Goal: Information Seeking & Learning: Find contact information

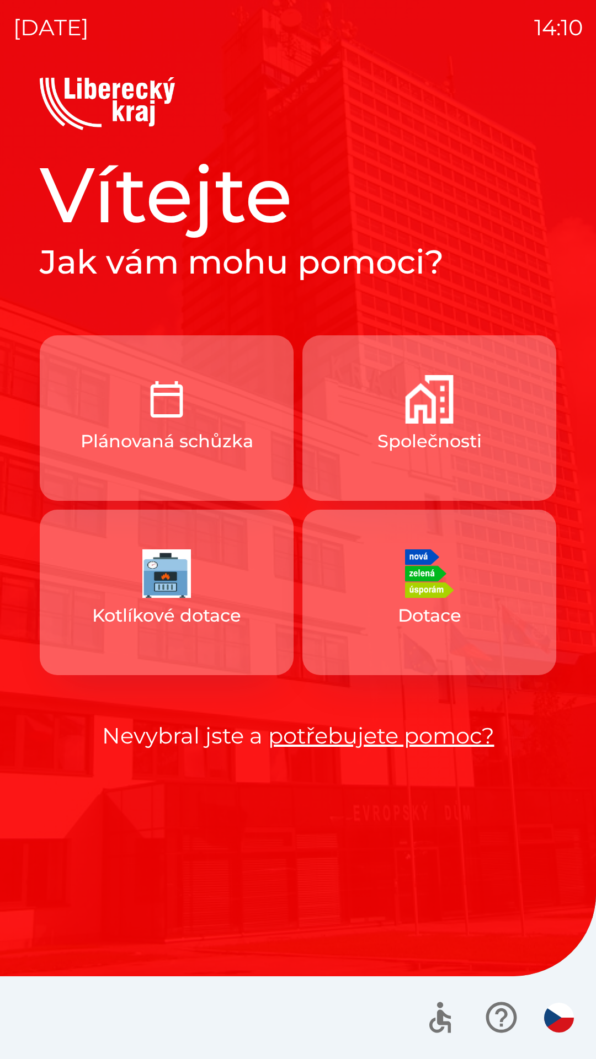
click at [215, 428] on button "Plánovaná schůzka" at bounding box center [167, 418] width 254 height 166
click at [445, 427] on button "Společnosti" at bounding box center [429, 418] width 254 height 166
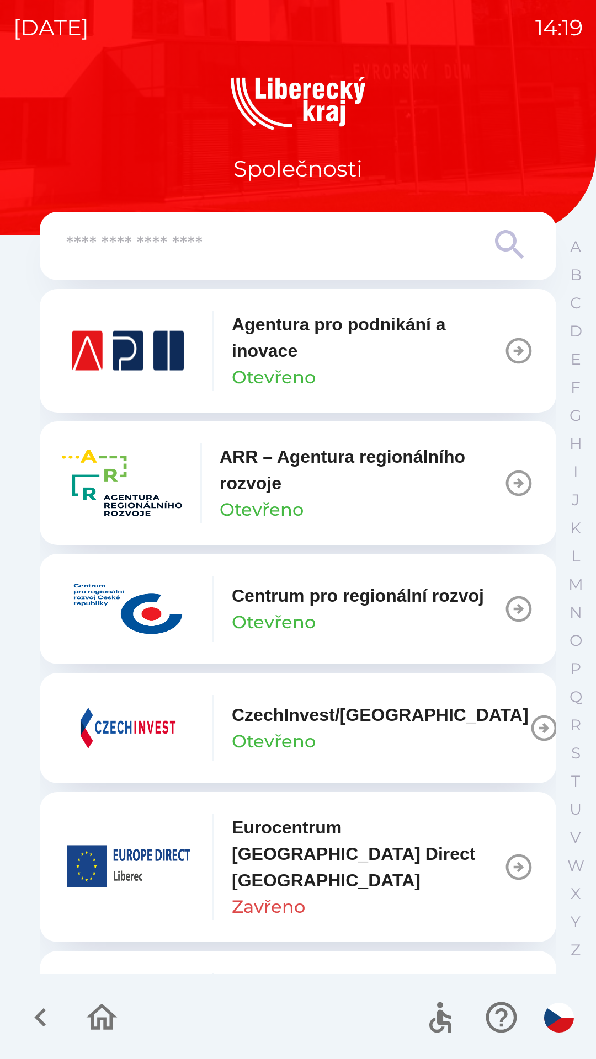
click at [360, 474] on p "ARR – Agentura regionálního rozvoje" at bounding box center [362, 470] width 284 height 53
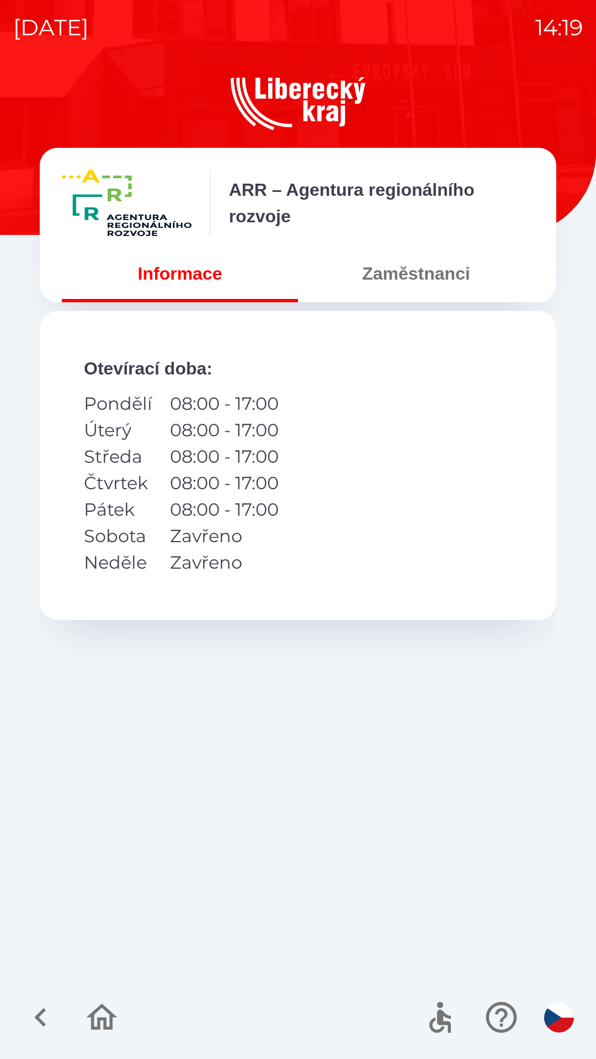
click at [434, 280] on button "Zaměstnanci" at bounding box center [416, 274] width 236 height 40
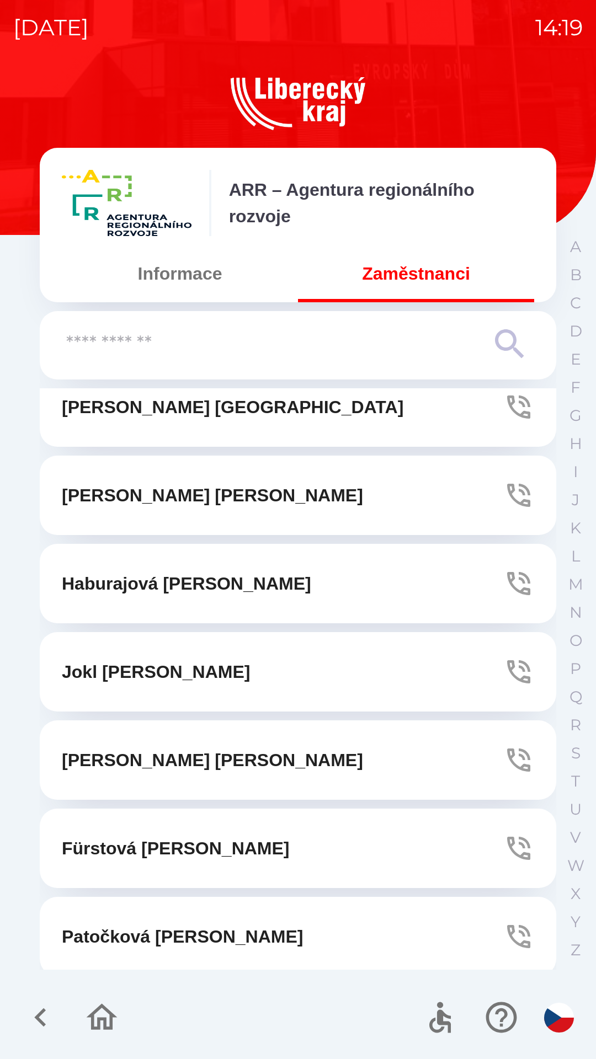
scroll to position [215, 0]
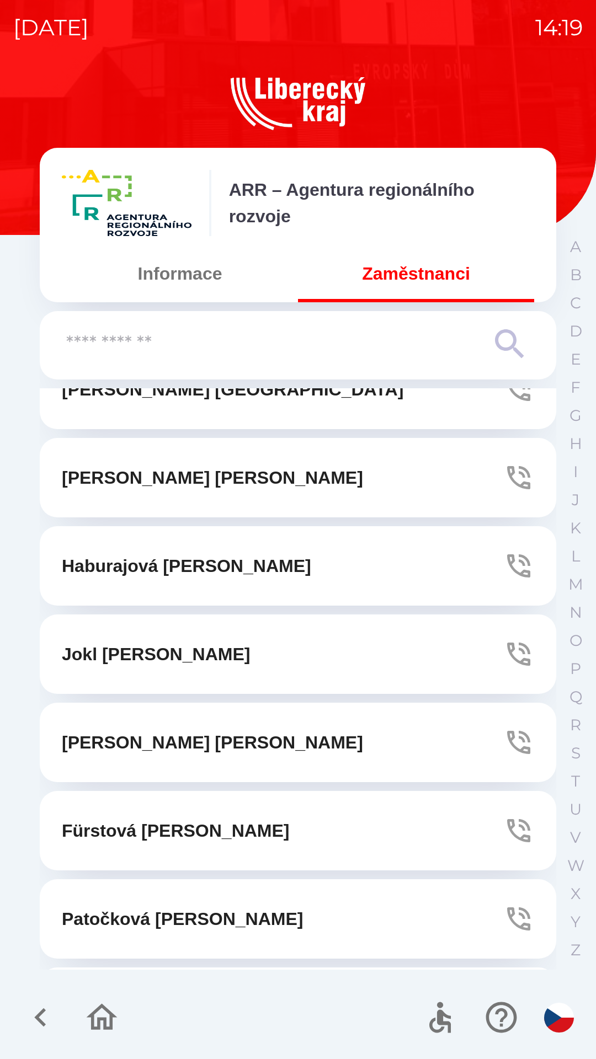
click at [177, 740] on p "[PERSON_NAME]" at bounding box center [212, 742] width 301 height 26
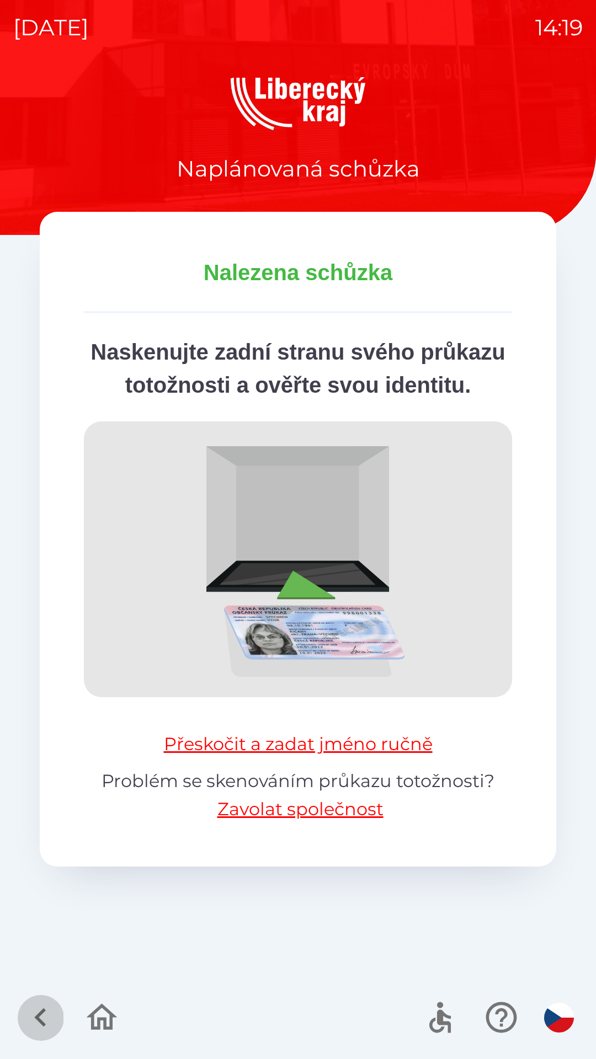
click at [30, 1017] on icon "button" at bounding box center [40, 1017] width 37 height 37
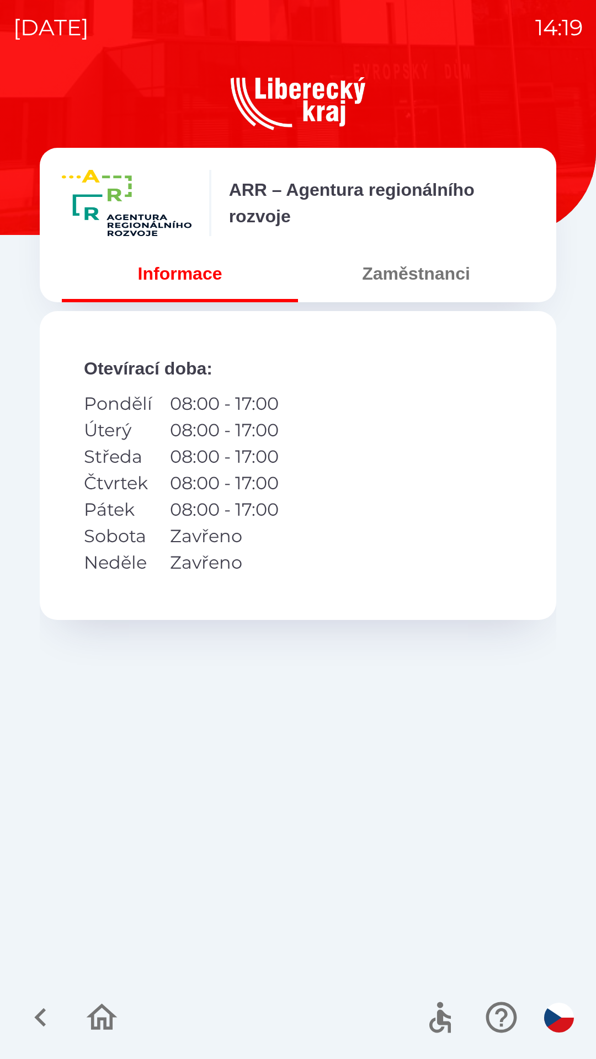
click at [444, 269] on button "Zaměstnanci" at bounding box center [416, 274] width 236 height 40
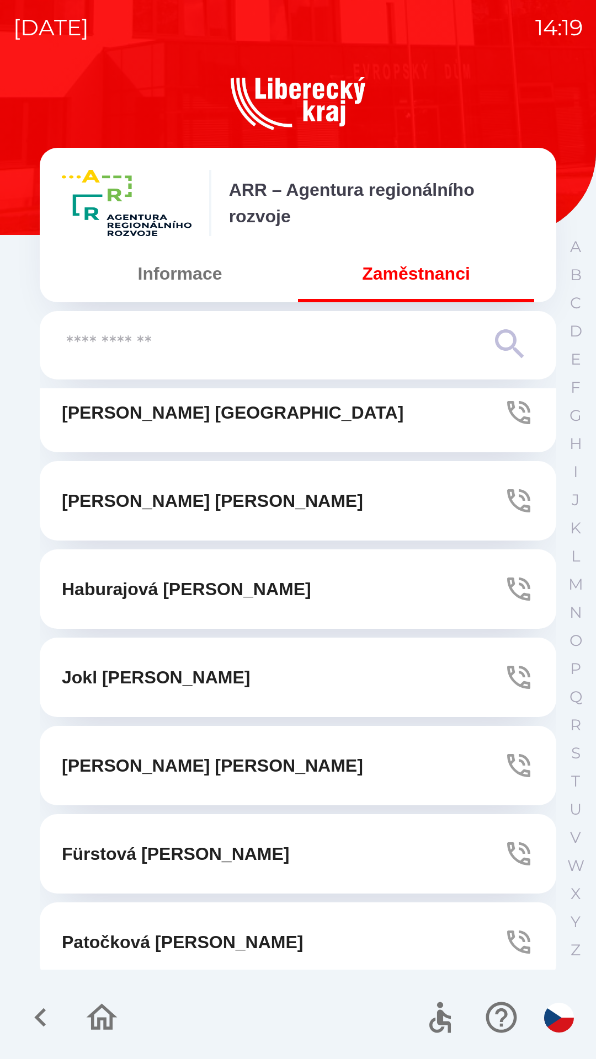
scroll to position [201, 0]
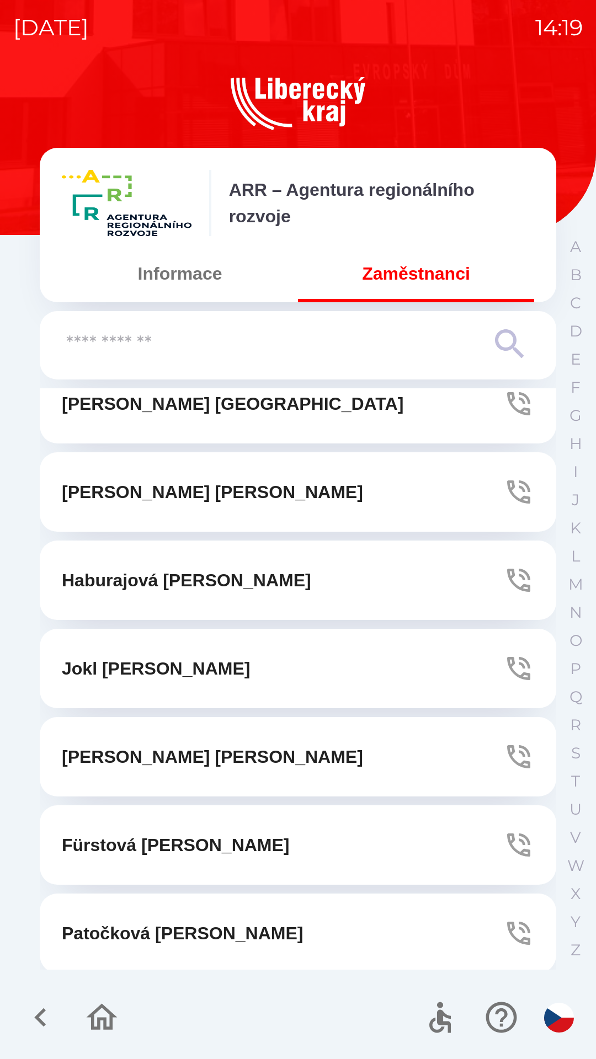
click at [200, 757] on p "[PERSON_NAME]" at bounding box center [212, 757] width 301 height 26
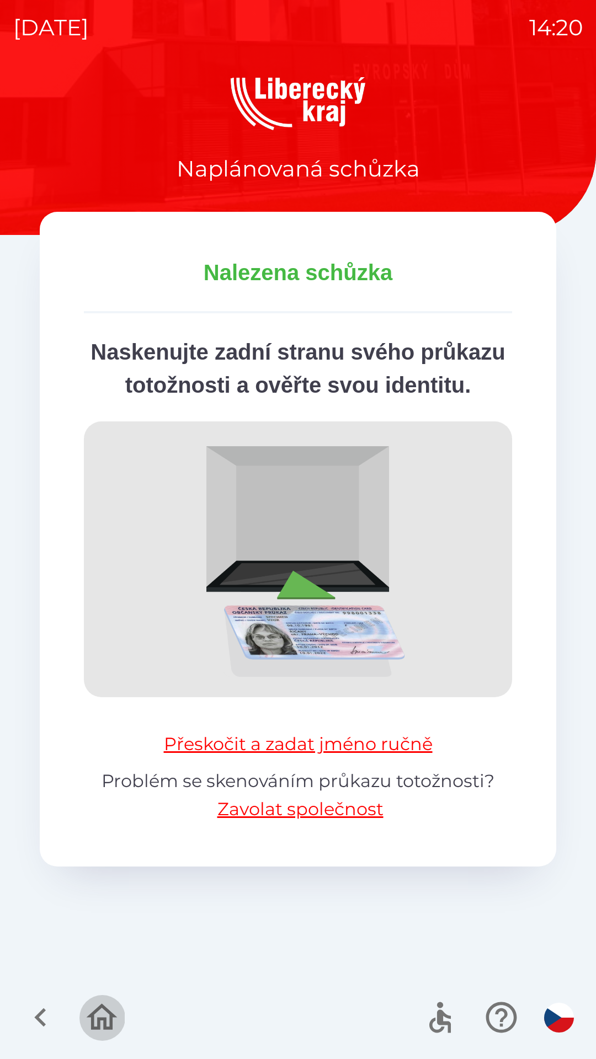
click at [95, 1020] on icon "button" at bounding box center [101, 1017] width 37 height 37
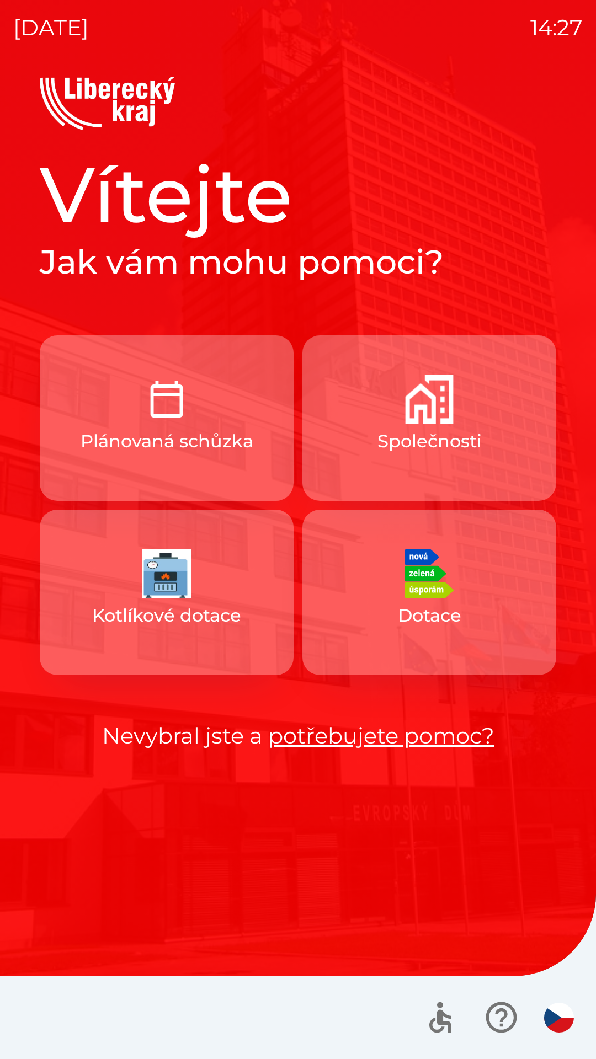
click at [434, 452] on p "Společnosti" at bounding box center [429, 441] width 104 height 26
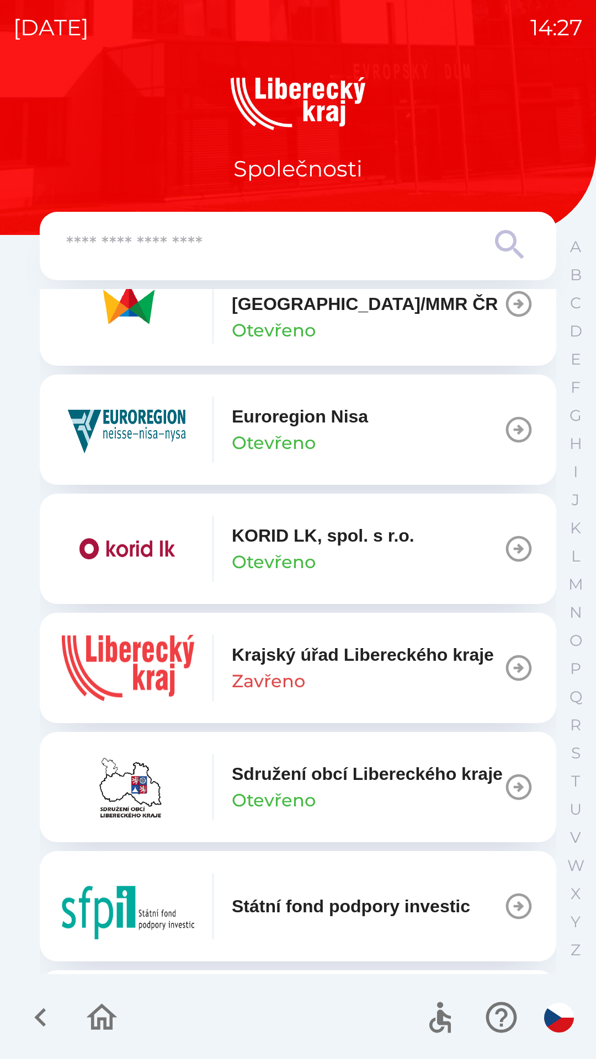
scroll to position [713, 0]
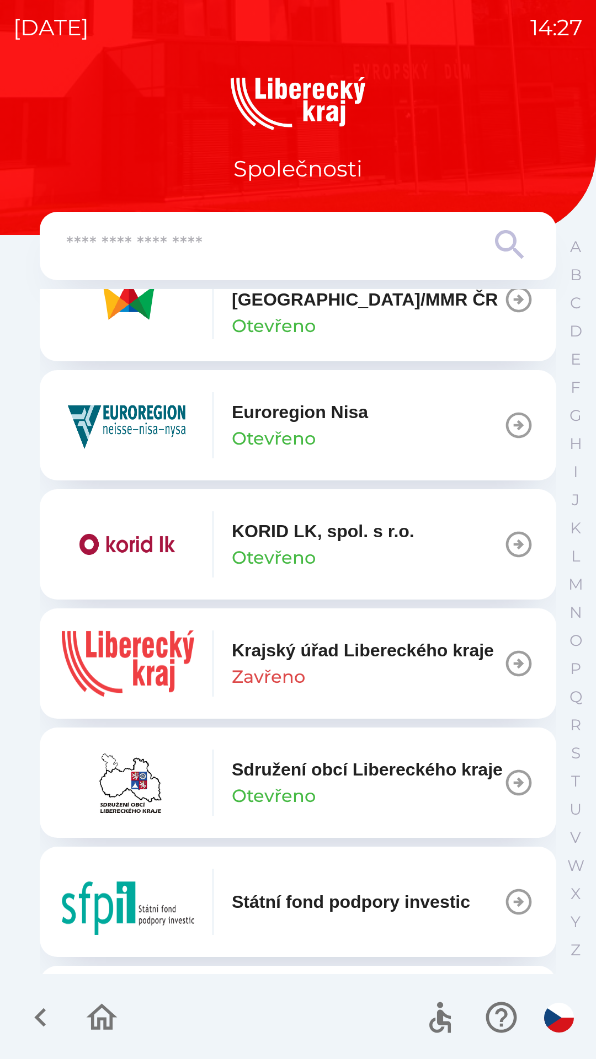
click at [402, 673] on div "Krajský úřad Libereckého kraje [GEOGRAPHIC_DATA]" at bounding box center [363, 663] width 262 height 53
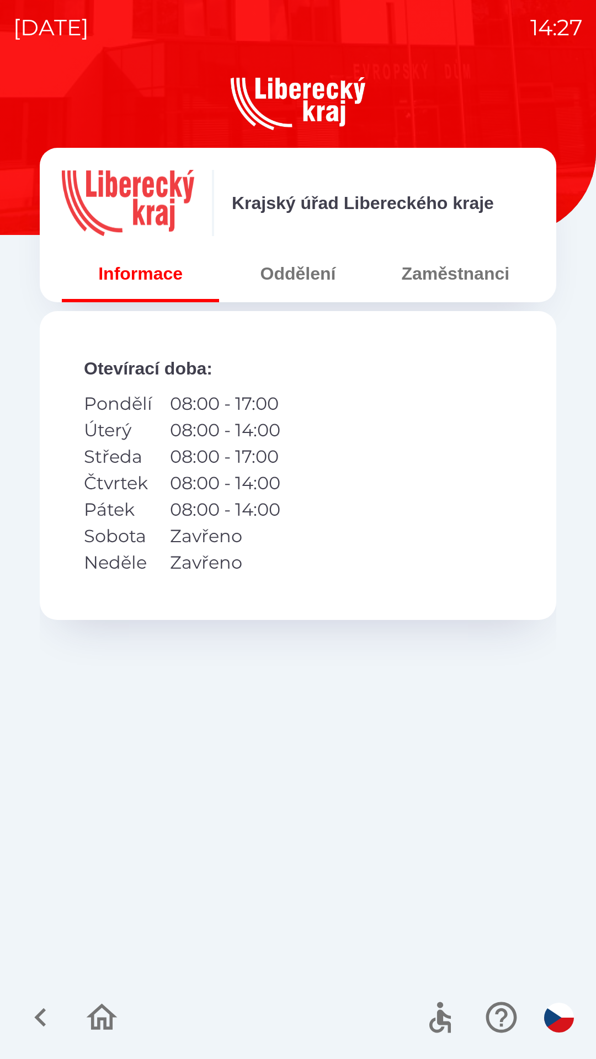
click at [291, 270] on button "Oddělení" at bounding box center [297, 274] width 157 height 40
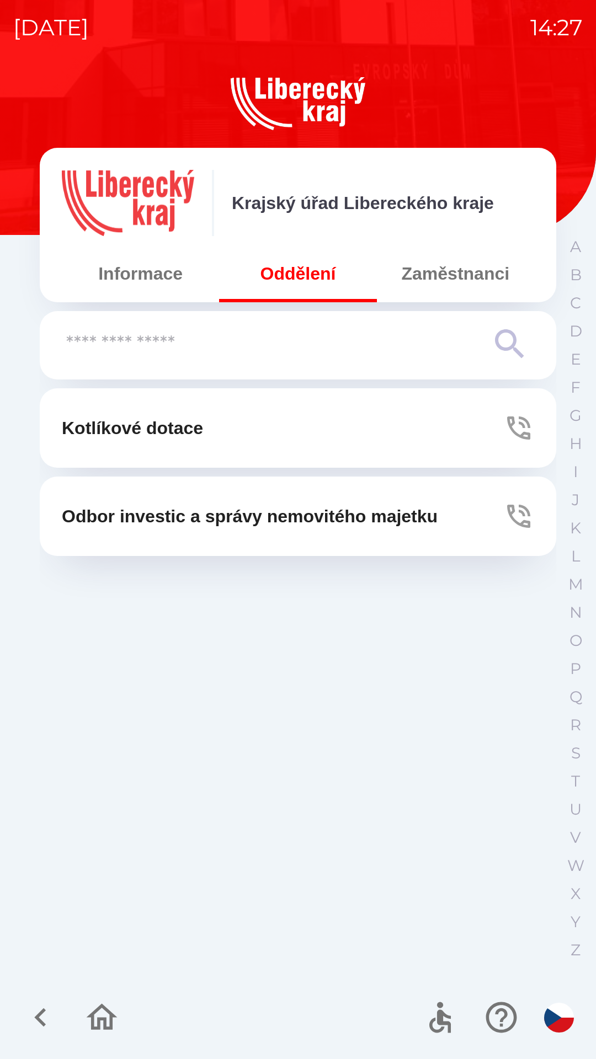
click at [449, 338] on input "text" at bounding box center [275, 344] width 419 height 30
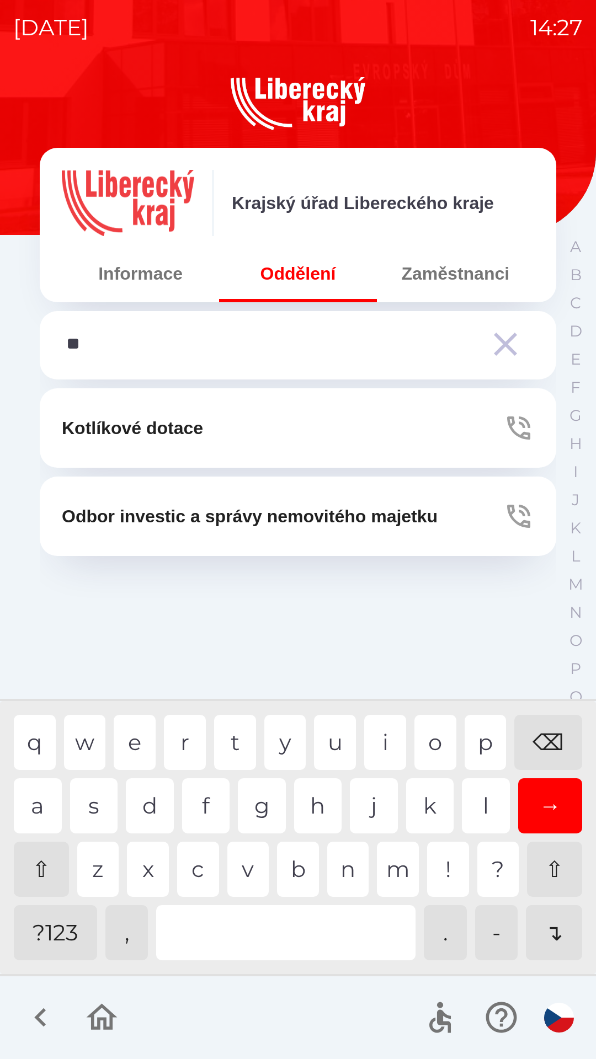
click at [432, 742] on div "o" at bounding box center [435, 742] width 42 height 55
click at [40, 800] on div "a" at bounding box center [38, 805] width 48 height 55
click at [156, 802] on div "d" at bounding box center [150, 805] width 48 height 55
click at [130, 751] on div "e" at bounding box center [135, 742] width 42 height 55
click at [478, 807] on div "l" at bounding box center [486, 805] width 48 height 55
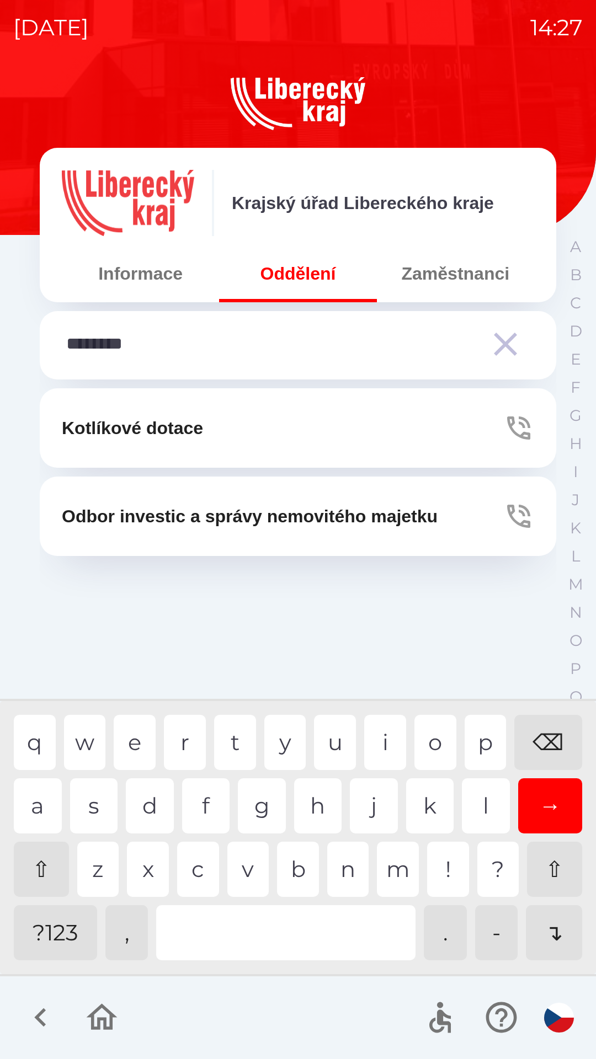
click at [346, 856] on div "n" at bounding box center [348, 869] width 42 height 55
type input "*********"
click at [33, 802] on div "a" at bounding box center [38, 805] width 48 height 55
click at [549, 807] on div "→" at bounding box center [550, 805] width 65 height 55
click at [557, 809] on div "→" at bounding box center [550, 805] width 65 height 55
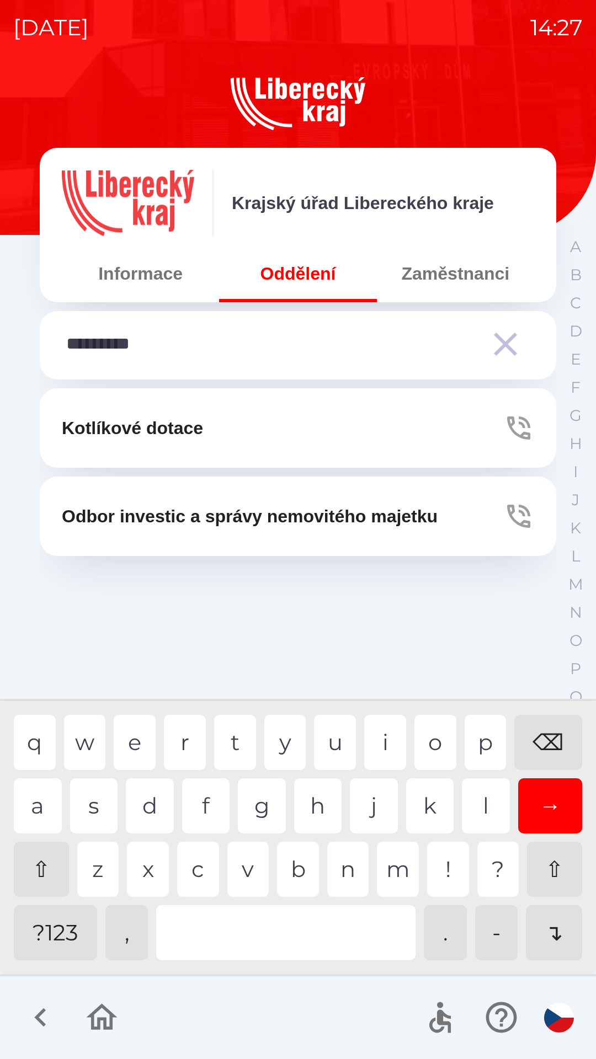
click at [548, 804] on div "→" at bounding box center [550, 805] width 65 height 55
click at [544, 796] on div "→" at bounding box center [550, 805] width 65 height 55
click at [538, 803] on div "→" at bounding box center [550, 805] width 65 height 55
click at [537, 809] on div "→" at bounding box center [550, 805] width 65 height 55
click at [539, 803] on div "→" at bounding box center [550, 805] width 65 height 55
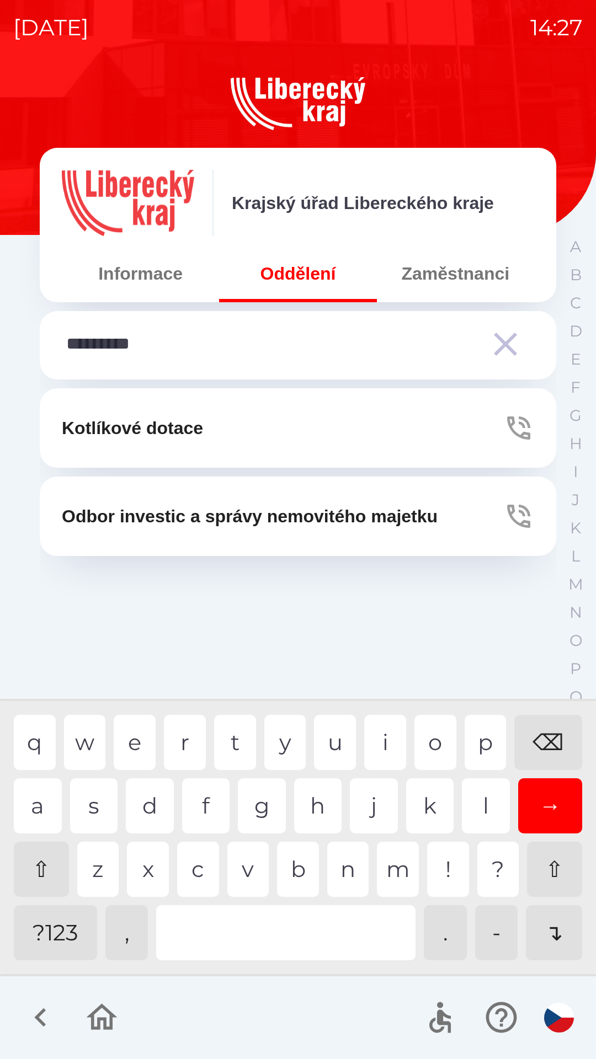
click at [543, 804] on div "→" at bounding box center [550, 805] width 65 height 55
click at [508, 354] on icon "button" at bounding box center [505, 344] width 40 height 40
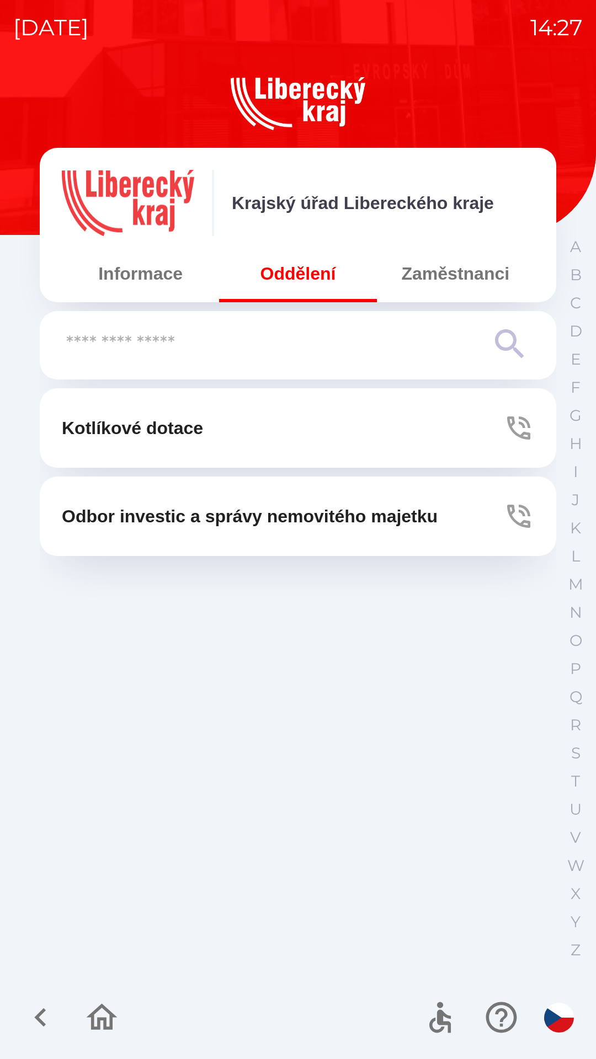
click at [122, 277] on button "Informace" at bounding box center [140, 274] width 157 height 40
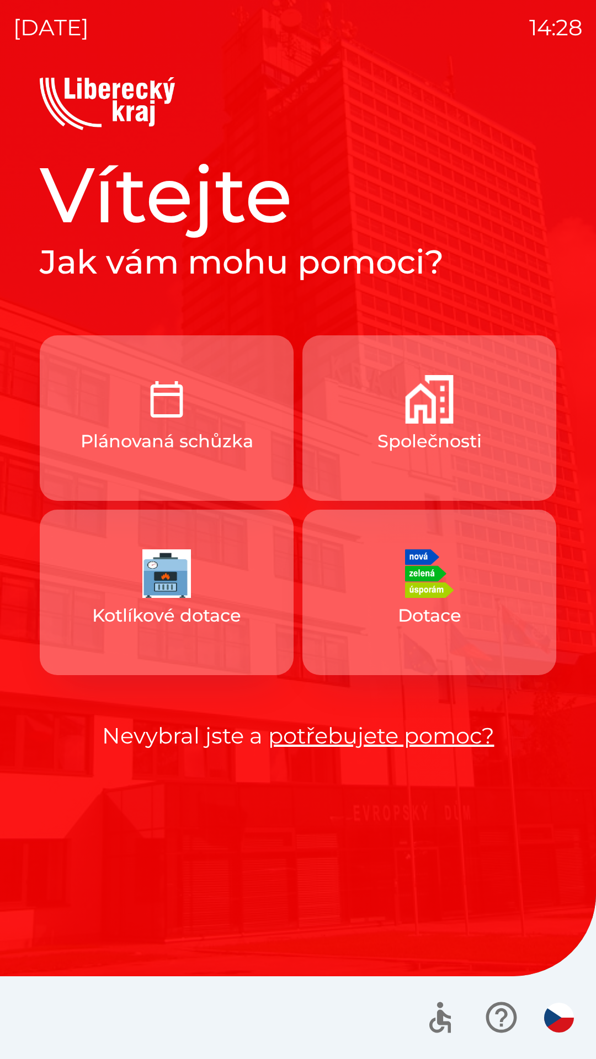
click at [402, 414] on button "Společnosti" at bounding box center [429, 418] width 254 height 166
click at [440, 393] on img "button" at bounding box center [429, 399] width 49 height 49
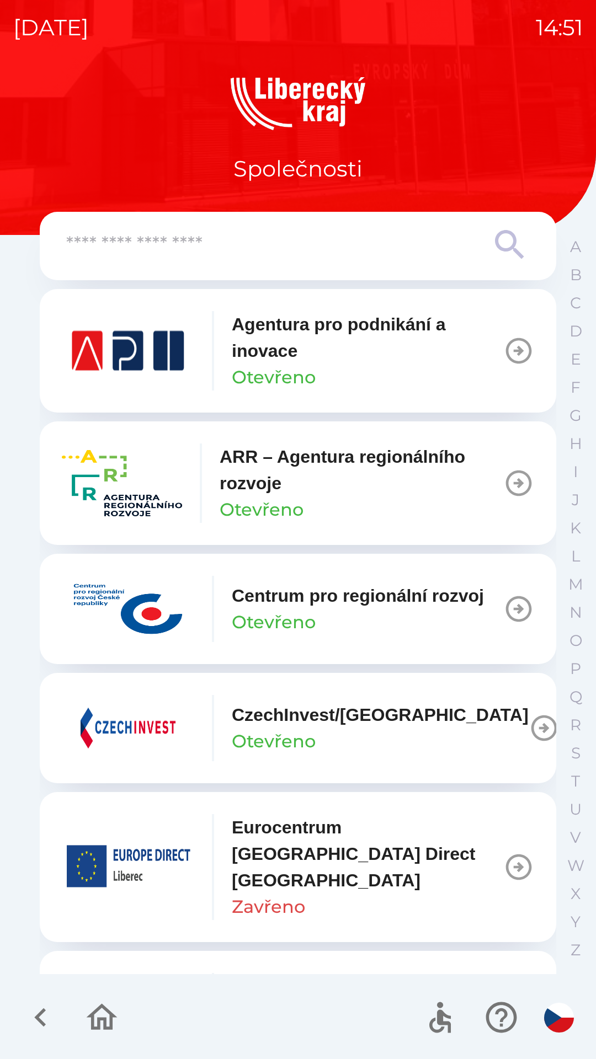
click at [98, 462] on img "button" at bounding box center [122, 483] width 120 height 66
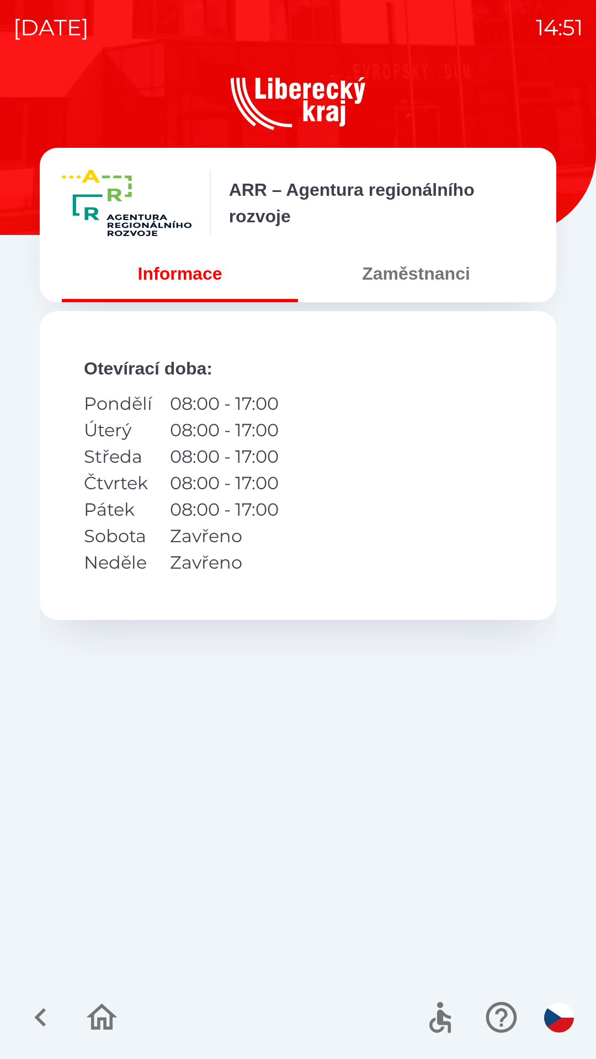
click at [421, 278] on button "Zaměstnanci" at bounding box center [416, 274] width 236 height 40
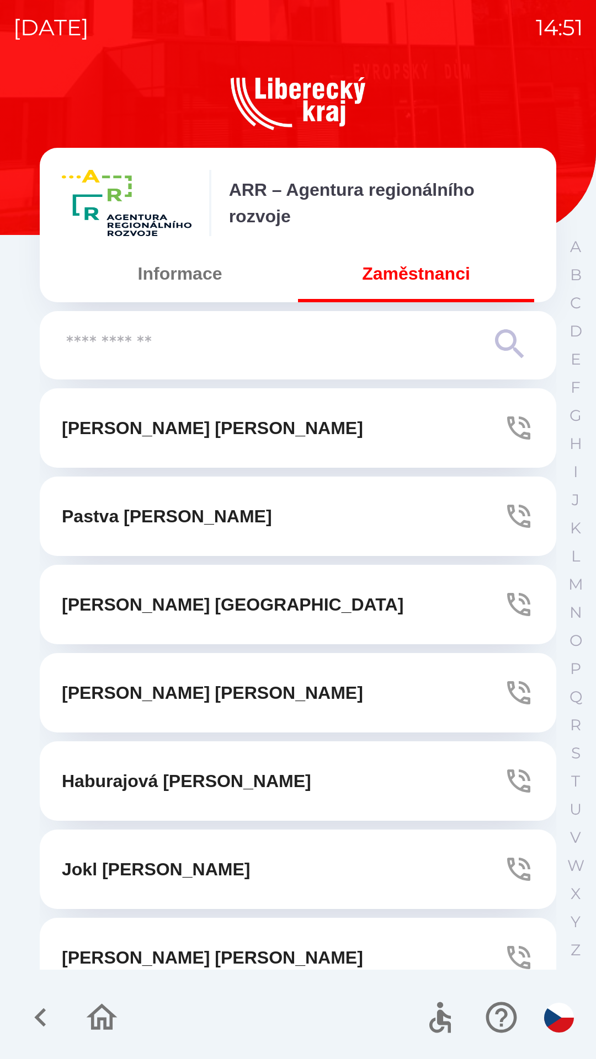
click at [291, 347] on input "text" at bounding box center [275, 344] width 419 height 30
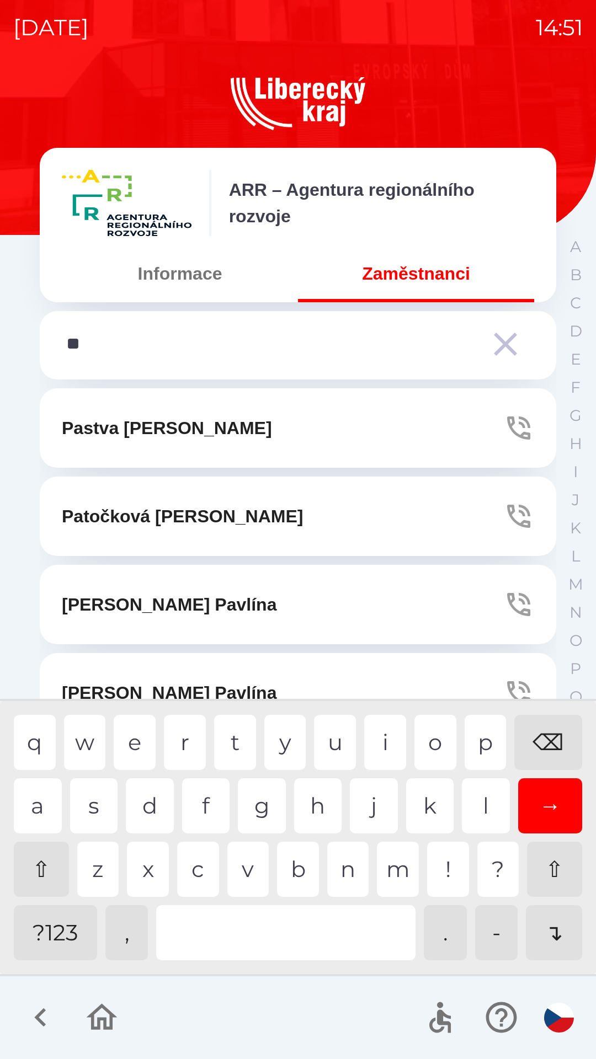
click at [44, 798] on div "a" at bounding box center [38, 805] width 48 height 55
type input "***"
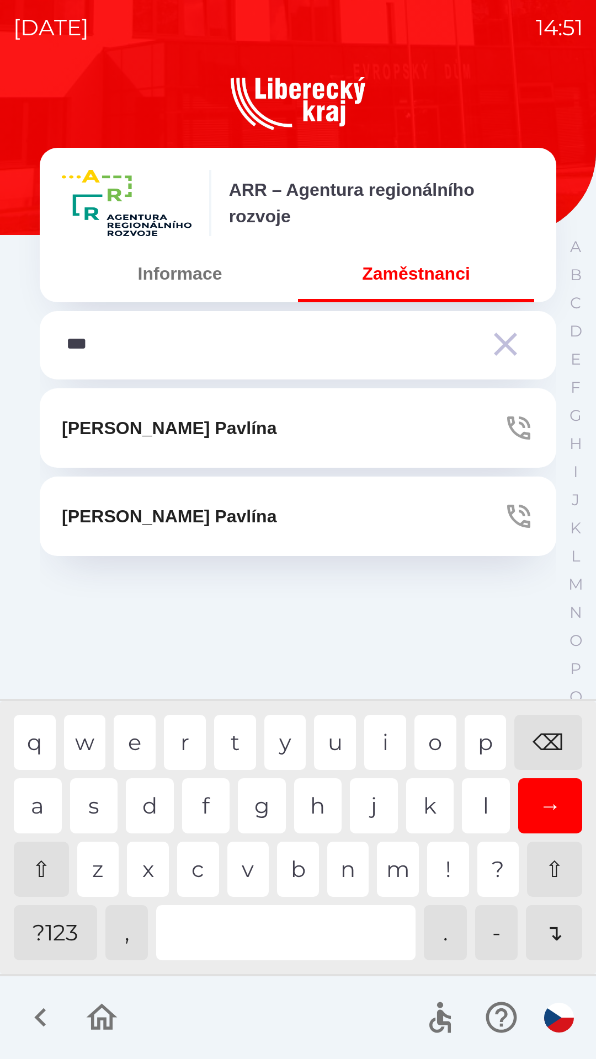
click at [515, 423] on icon "button" at bounding box center [518, 428] width 23 height 23
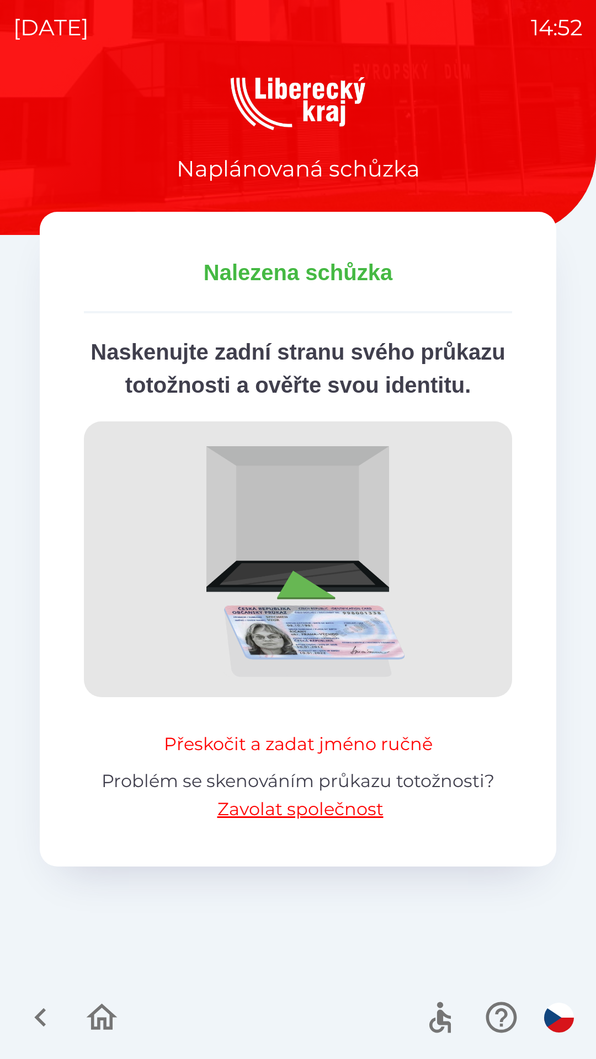
click at [297, 757] on button "Přeskočit a zadat jméno ručně" at bounding box center [297, 744] width 277 height 26
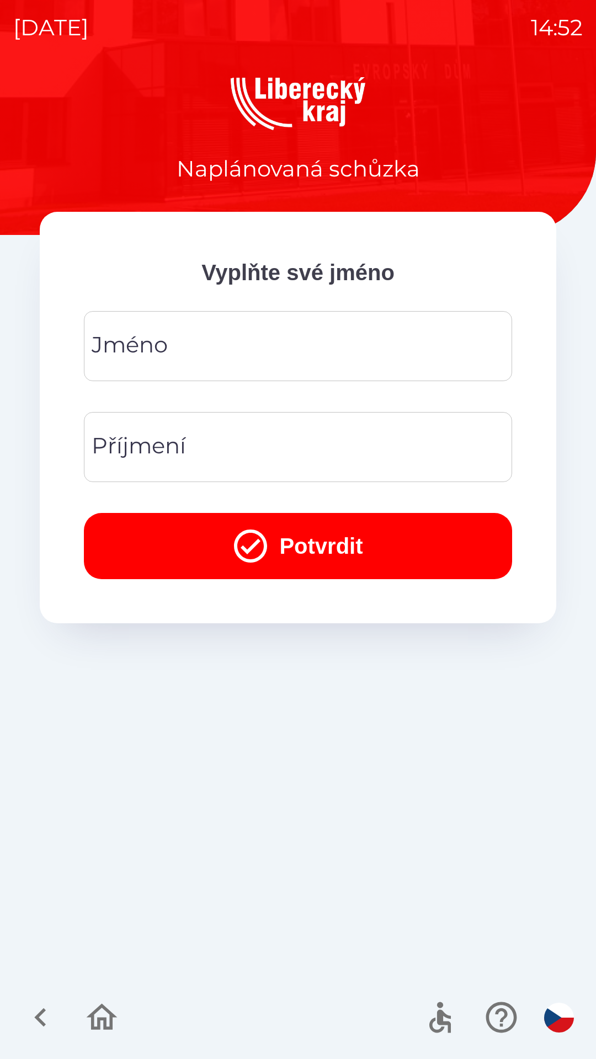
click at [264, 340] on input "Jméno" at bounding box center [298, 346] width 402 height 44
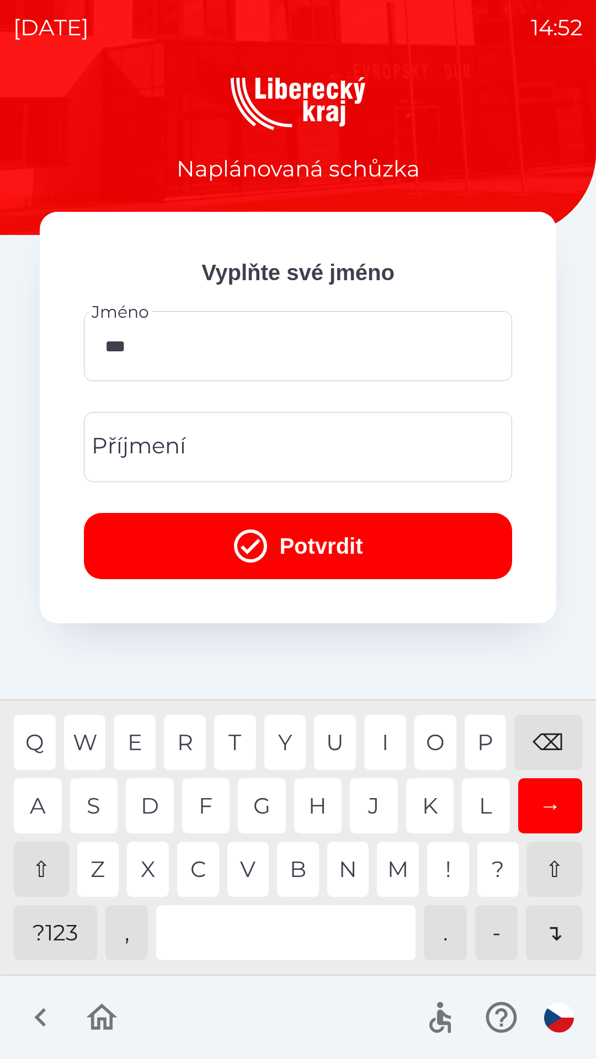
type input "****"
click at [255, 441] on input "Příjmení" at bounding box center [298, 447] width 402 height 44
click at [333, 867] on div "N" at bounding box center [348, 869] width 42 height 55
click at [425, 731] on div "O" at bounding box center [435, 742] width 42 height 55
click at [244, 862] on div "V" at bounding box center [248, 869] width 42 height 55
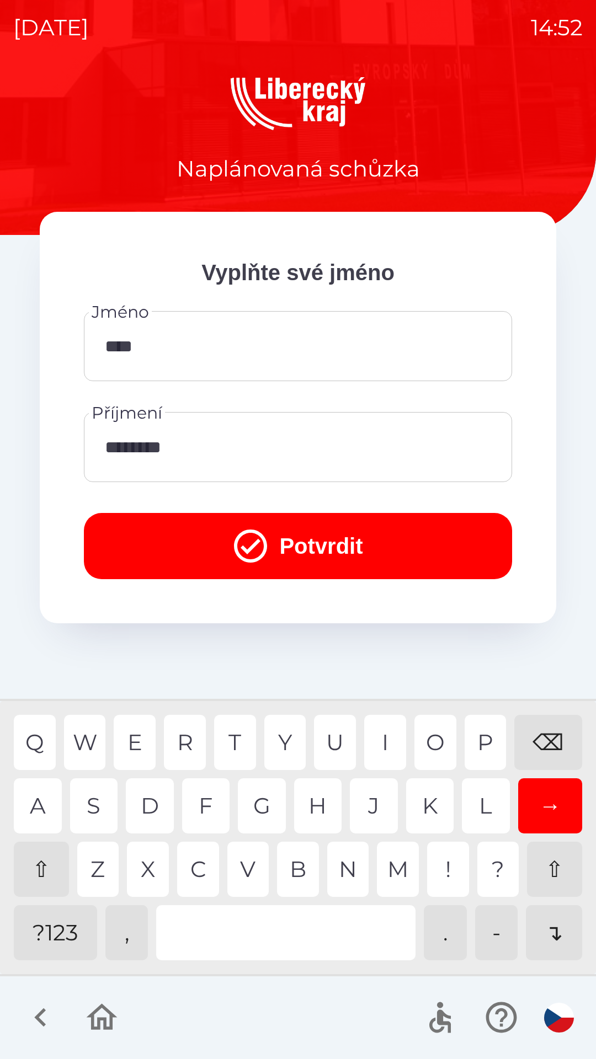
type input "*********"
click at [287, 514] on button "Potvrdit" at bounding box center [298, 546] width 428 height 66
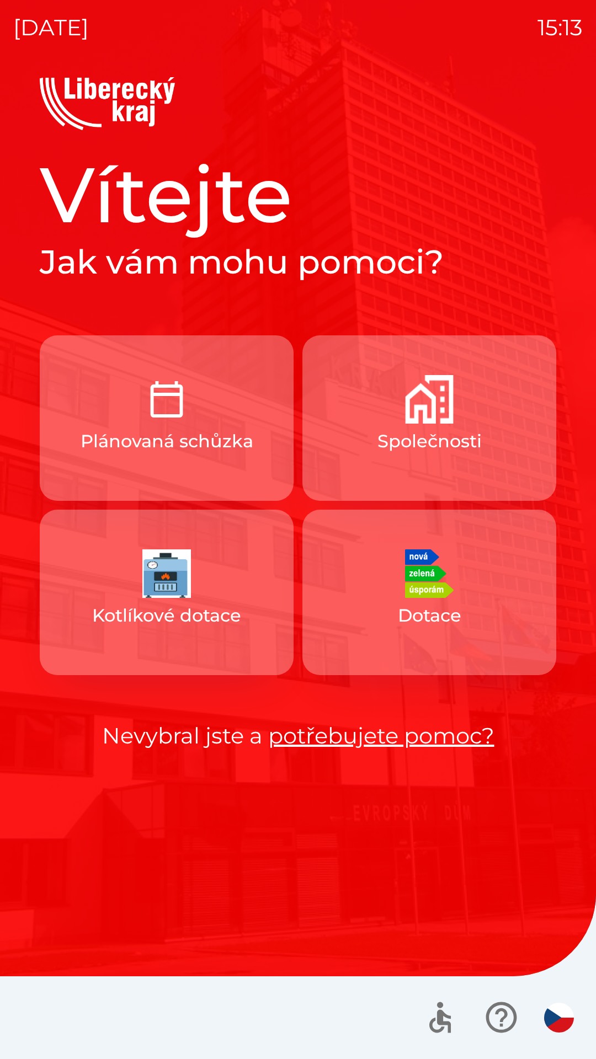
click at [361, 414] on button "Společnosti" at bounding box center [429, 418] width 254 height 166
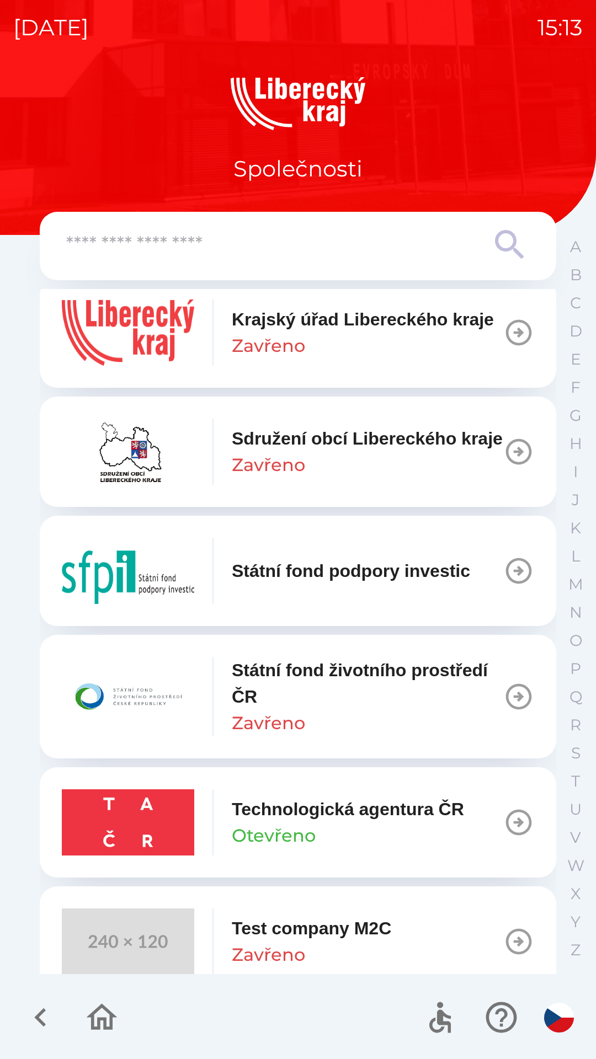
scroll to position [1076, 0]
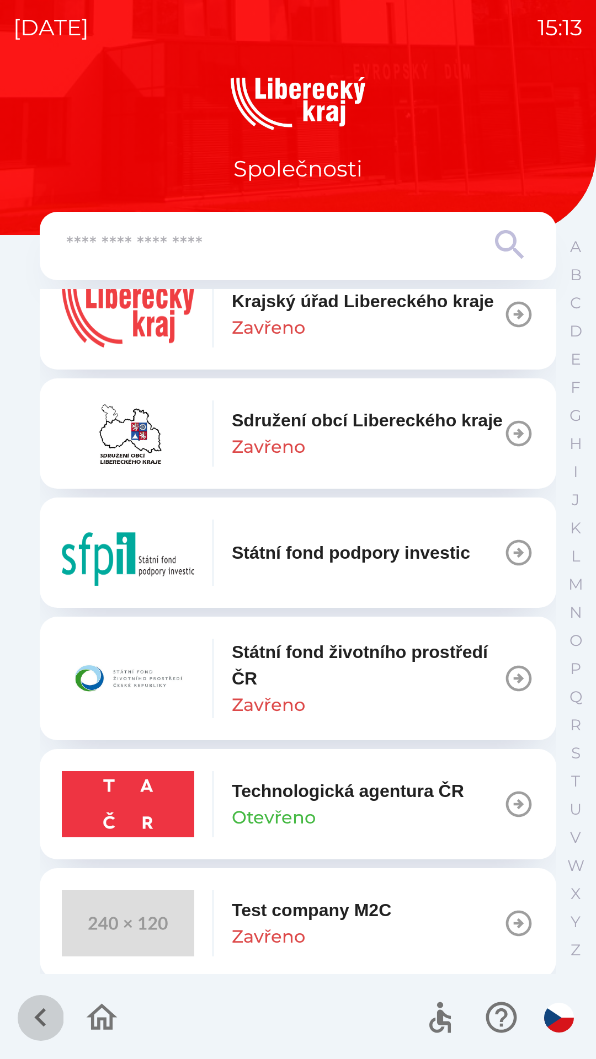
click at [33, 1004] on icon "button" at bounding box center [40, 1017] width 37 height 37
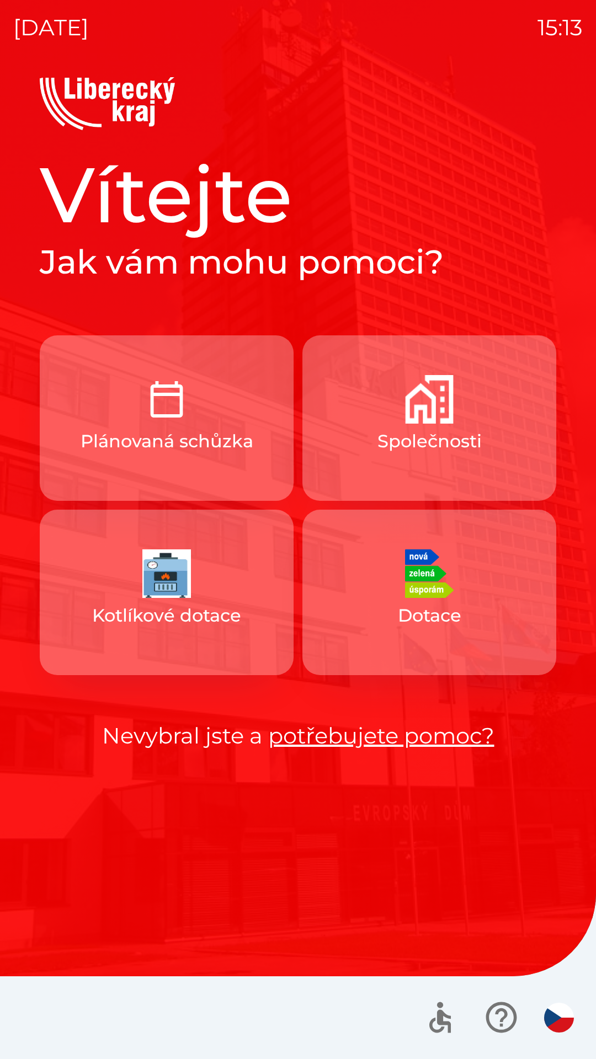
click at [74, 542] on button "Kotlíkové dotace" at bounding box center [167, 593] width 254 height 166
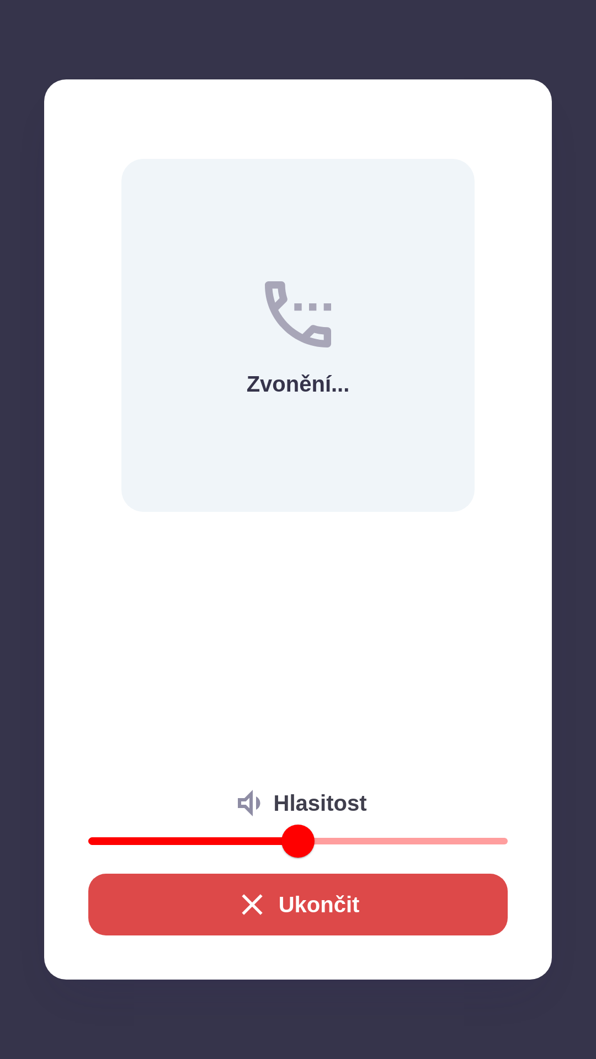
click at [133, 909] on button "Ukončit" at bounding box center [297, 905] width 419 height 62
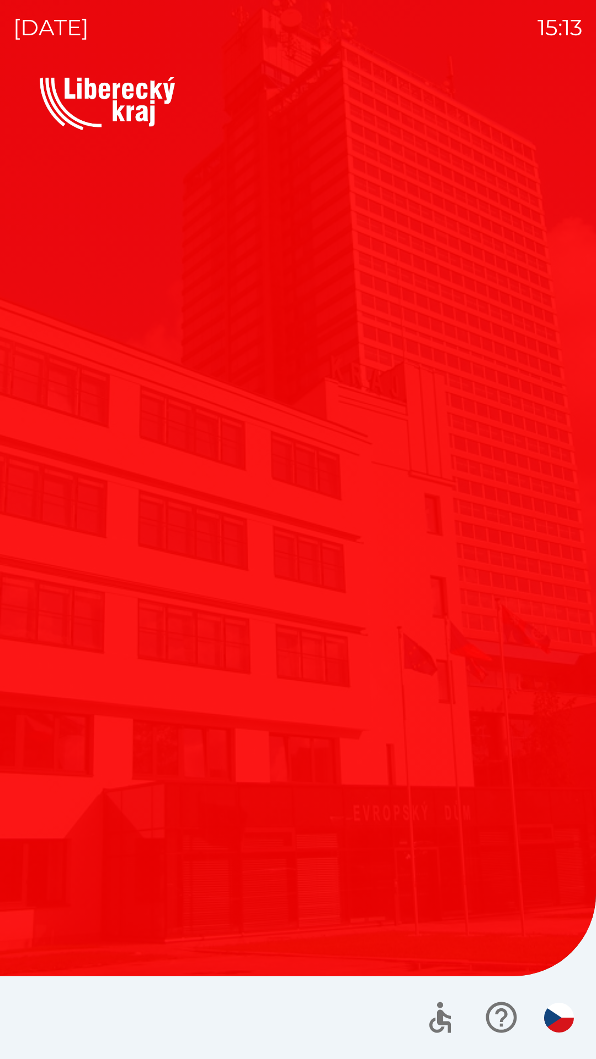
click at [554, 1007] on img "button" at bounding box center [559, 1018] width 30 height 30
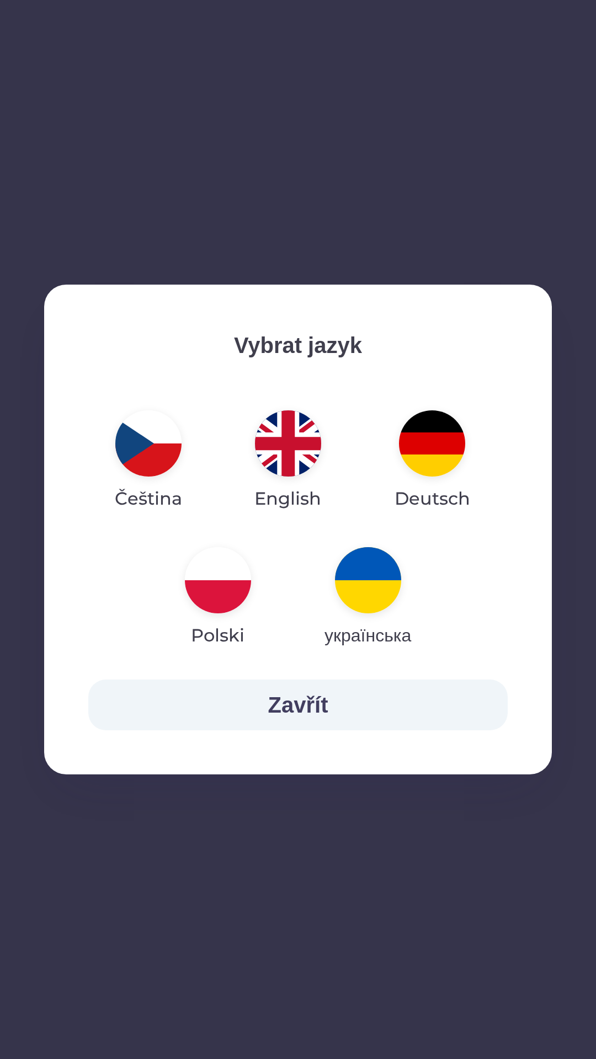
click at [339, 588] on button "українська" at bounding box center [368, 597] width 140 height 119
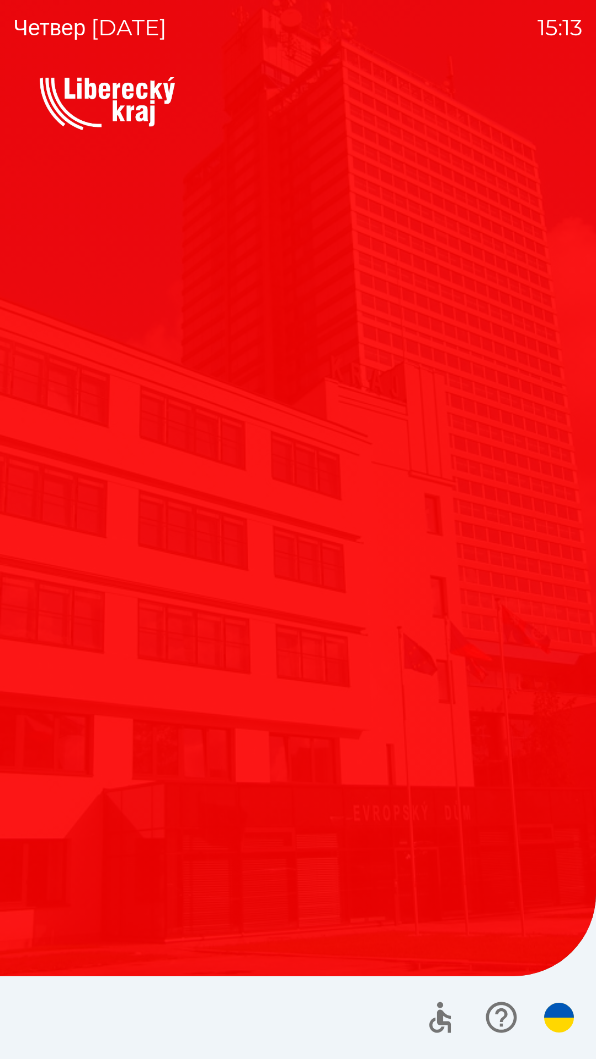
click at [40, 559] on button "субсидія на котел" at bounding box center [167, 543] width 254 height 166
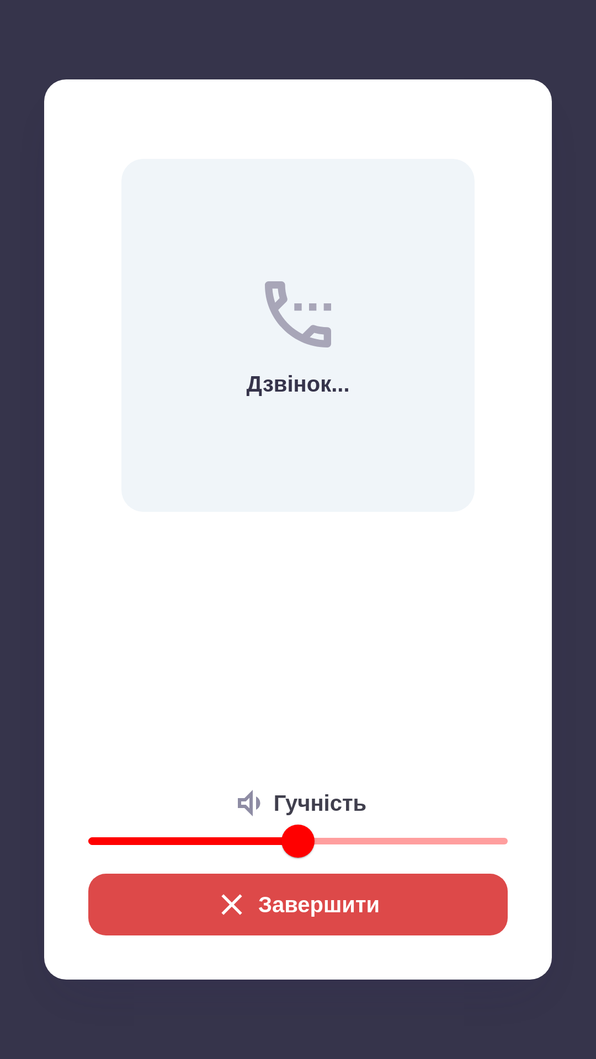
click at [132, 900] on button "Завершити" at bounding box center [297, 905] width 419 height 62
